Goal: Transaction & Acquisition: Subscribe to service/newsletter

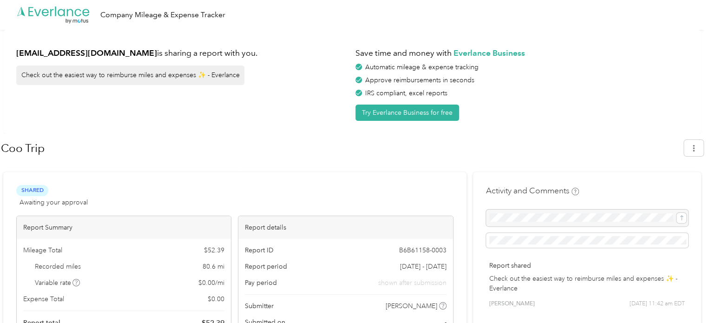
scroll to position [190, 0]
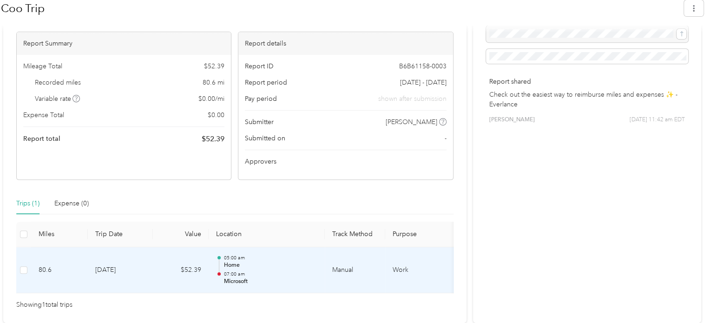
click at [245, 262] on p "Home" at bounding box center [271, 265] width 94 height 8
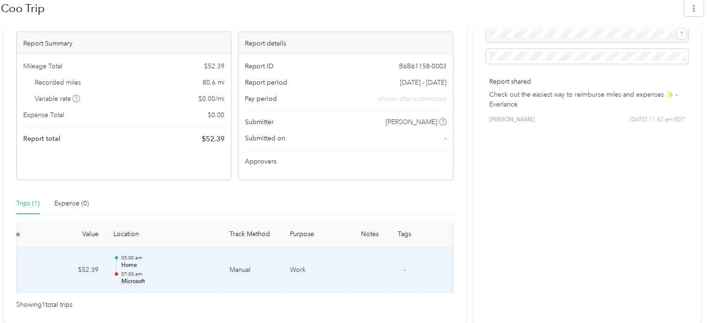
click at [541, 245] on div "Activity and Comments Report shared Check out the easiest way to reimburse mile…" at bounding box center [587, 155] width 228 height 335
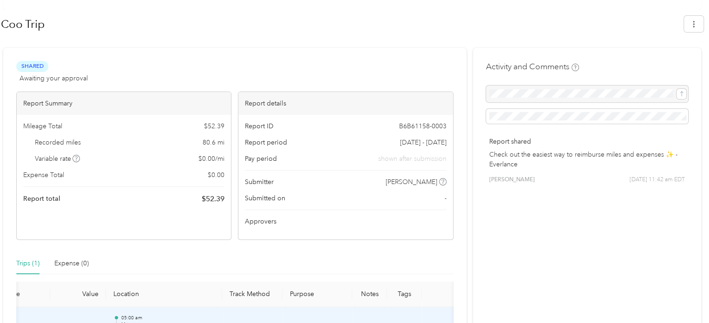
scroll to position [136, 0]
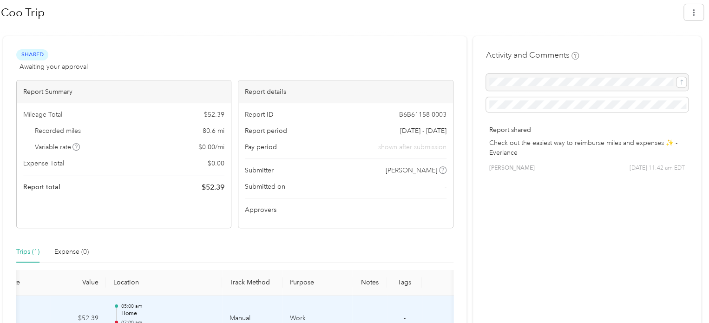
click at [175, 150] on div "Variable rate $ 0.00 / mi" at bounding box center [123, 147] width 201 height 10
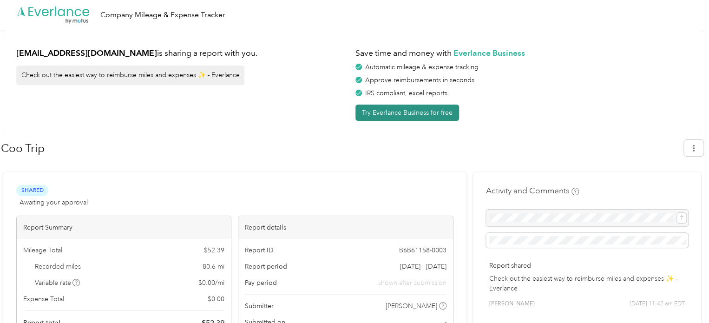
click at [416, 107] on button "Try Everlance Business for free" at bounding box center [408, 113] width 104 height 16
